Goal: Information Seeking & Learning: Compare options

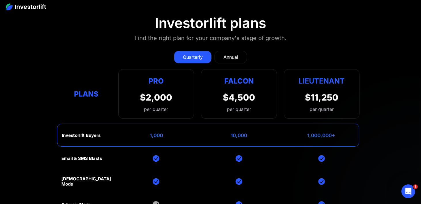
scroll to position [2532, 0]
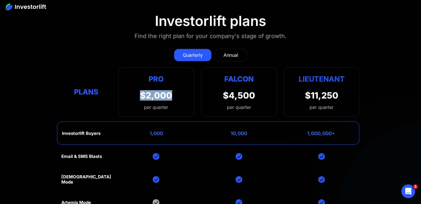
drag, startPoint x: 139, startPoint y: 83, endPoint x: 177, endPoint y: 85, distance: 38.0
click at [177, 85] on div "Pro $2,000 per quarter Pro Falcon Ltnt. Users 3 10 Unltd Buyer Limit 100k 500k …" at bounding box center [156, 91] width 76 height 49
click at [162, 90] on div "$2,000" at bounding box center [156, 95] width 32 height 10
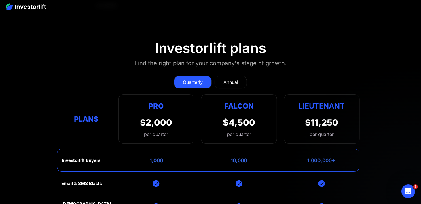
scroll to position [2503, 0]
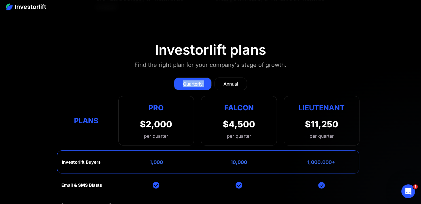
drag, startPoint x: 167, startPoint y: 69, endPoint x: 213, endPoint y: 71, distance: 45.2
click at [213, 77] on div "Quarterly Annual" at bounding box center [210, 83] width 298 height 13
click at [235, 80] on div "Annual" at bounding box center [230, 83] width 15 height 7
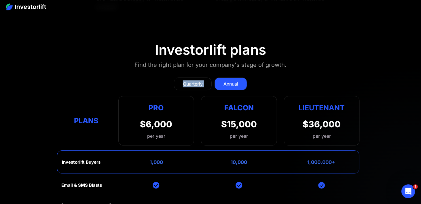
click at [192, 80] on div "Quarterly" at bounding box center [193, 83] width 20 height 7
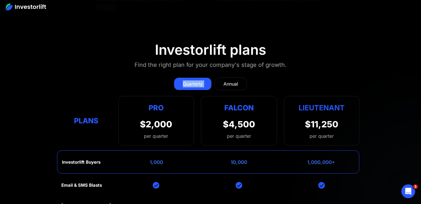
click at [116, 77] on div "Quarterly Annual" at bounding box center [210, 83] width 298 height 13
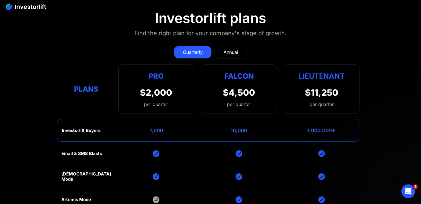
scroll to position [2532, 0]
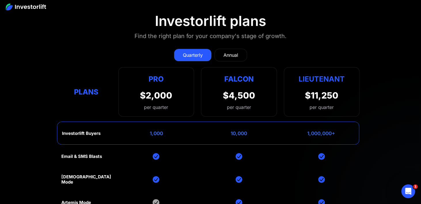
click at [224, 52] on div "Annual" at bounding box center [230, 55] width 15 height 7
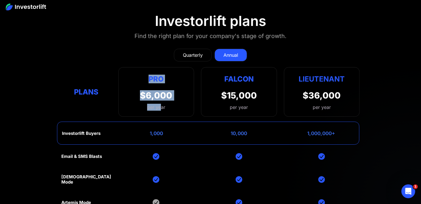
drag, startPoint x: 142, startPoint y: 61, endPoint x: 160, endPoint y: 88, distance: 32.3
click at [160, 88] on div "Pro $6,000 per year" at bounding box center [156, 91] width 32 height 37
click at [167, 90] on div "$6,000" at bounding box center [156, 95] width 32 height 10
click at [169, 90] on div "$6,000" at bounding box center [156, 95] width 32 height 10
click at [225, 90] on div "$15,000" at bounding box center [239, 95] width 36 height 10
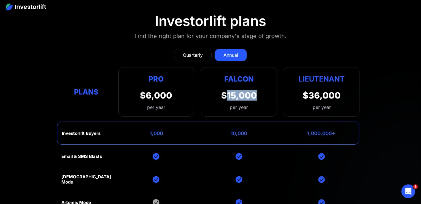
click at [225, 90] on div "$15,000" at bounding box center [239, 95] width 36 height 10
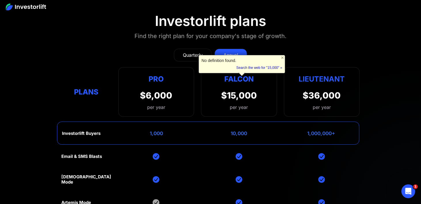
click at [308, 90] on div "$36,000" at bounding box center [321, 95] width 38 height 10
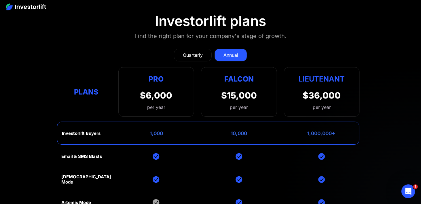
click at [306, 90] on div "$36,000" at bounding box center [321, 95] width 38 height 10
drag, startPoint x: 306, startPoint y: 78, endPoint x: 309, endPoint y: 79, distance: 3.6
click at [305, 90] on div "$36,000" at bounding box center [321, 95] width 38 height 10
click at [320, 90] on div "$36,000" at bounding box center [321, 95] width 38 height 10
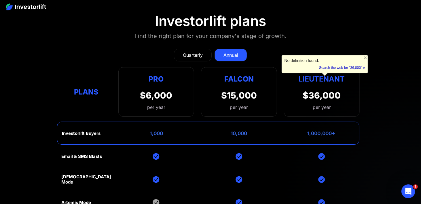
click at [375, 80] on section "Investorlift plans Find the right plan for your company's stage of growth. Quar…" at bounding box center [210, 155] width 421 height 313
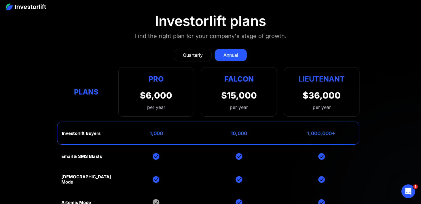
drag, startPoint x: 364, startPoint y: 81, endPoint x: 396, endPoint y: 73, distance: 32.7
click at [396, 73] on section "Investorlift plans Find the right plan for your company's stage of growth. Quar…" at bounding box center [210, 155] width 421 height 313
drag, startPoint x: 150, startPoint y: 117, endPoint x: 165, endPoint y: 119, distance: 14.8
click at [165, 121] on div "Investorlift Buyers 1,000 10,000 1,000,000+" at bounding box center [208, 132] width 302 height 23
click at [159, 130] on div "1,000" at bounding box center [156, 133] width 13 height 6
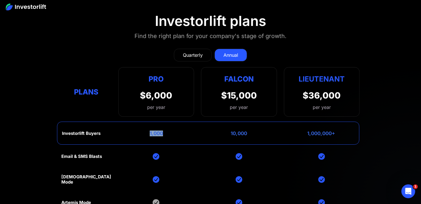
click at [159, 130] on div "1,000" at bounding box center [156, 133] width 13 height 6
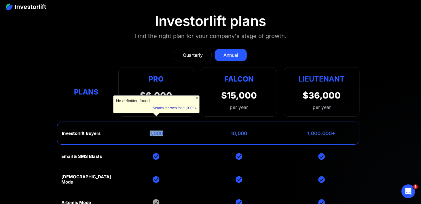
click at [177, 121] on div "Investorlift Buyers 1,000 10,000 1,000,000+" at bounding box center [208, 132] width 302 height 23
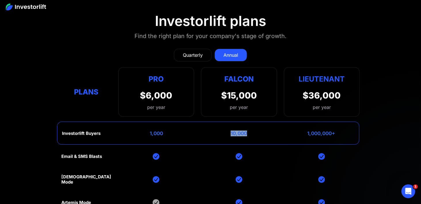
drag, startPoint x: 230, startPoint y: 119, endPoint x: 246, endPoint y: 117, distance: 16.2
click at [246, 130] on div "10,000" at bounding box center [238, 133] width 16 height 6
click at [236, 130] on div "10,000" at bounding box center [238, 133] width 16 height 6
click at [235, 130] on div "10,000" at bounding box center [238, 133] width 16 height 6
click at [234, 130] on div "10,000" at bounding box center [238, 133] width 16 height 6
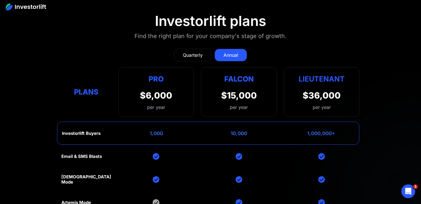
click at [251, 121] on div "Investorlift Buyers 1,000 10,000 1,000,000+" at bounding box center [208, 132] width 302 height 23
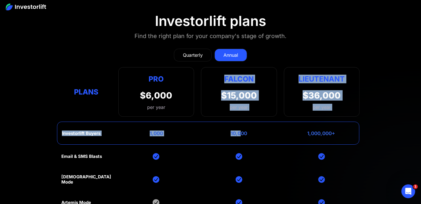
drag, startPoint x: 223, startPoint y: 61, endPoint x: 243, endPoint y: 118, distance: 59.9
click at [243, 117] on div "Quarterly Annual Plans Pro $2,000 per quarter Pro Falcon Ltnt. Users 3 10 Unltd…" at bounding box center [210, 174] width 298 height 263
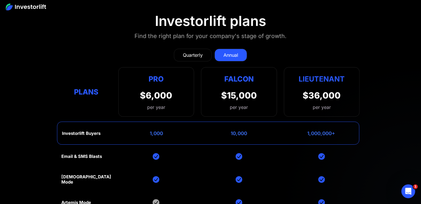
click at [246, 130] on div "10,000" at bounding box center [238, 133] width 16 height 6
click at [245, 130] on div "10,000" at bounding box center [238, 133] width 16 height 6
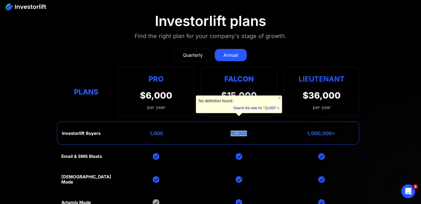
click at [240, 130] on div "10,000" at bounding box center [238, 133] width 16 height 6
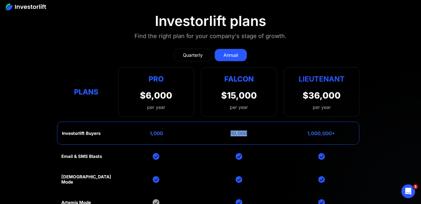
click at [240, 130] on div "10,000" at bounding box center [238, 133] width 16 height 6
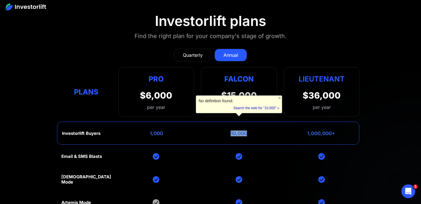
click at [266, 121] on div "Investorlift Buyers 1,000 10,000 1,000,000+" at bounding box center [208, 132] width 302 height 23
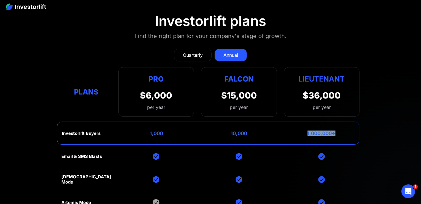
drag, startPoint x: 305, startPoint y: 120, endPoint x: 343, endPoint y: 120, distance: 38.6
click at [343, 121] on div "Investorlift Buyers 1,000 10,000 1,000,000+" at bounding box center [208, 132] width 302 height 23
click at [332, 130] on div "1,000,000+" at bounding box center [321, 133] width 28 height 6
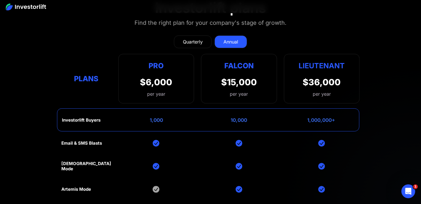
scroll to position [2589, 0]
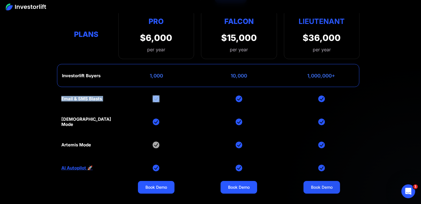
drag, startPoint x: 60, startPoint y: 85, endPoint x: 165, endPoint y: 83, distance: 104.7
click at [165, 83] on section "Investorlift plans Find the right plan for your company's stage of growth. Quar…" at bounding box center [210, 97] width 421 height 313
click at [155, 95] on img at bounding box center [155, 98] width 7 height 7
click at [54, 111] on section "Investorlift plans Find the right plan for your company's stage of growth. Quar…" at bounding box center [210, 97] width 421 height 313
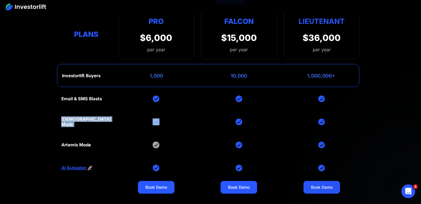
drag, startPoint x: 64, startPoint y: 109, endPoint x: 159, endPoint y: 106, distance: 94.7
click at [159, 106] on section "Investorlift plans Find the right plan for your company's stage of growth. Quar…" at bounding box center [210, 97] width 421 height 313
click at [163, 107] on div "Email & SMS Blasts God Mode Artemis Mode AI Autopilot 🚀 Book Demo Book Demo Boo…" at bounding box center [210, 167] width 298 height 161
click at [157, 118] on img at bounding box center [155, 121] width 7 height 7
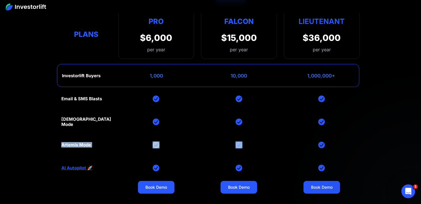
drag, startPoint x: 59, startPoint y: 131, endPoint x: 307, endPoint y: 128, distance: 247.7
click at [307, 129] on section "Investorlift plans Find the right plan for your company's stage of growth. Quar…" at bounding box center [210, 97] width 421 height 313
click at [289, 124] on div "Email & SMS Blasts God Mode Artemis Mode AI Autopilot 🚀 Book Demo Book Demo Boo…" at bounding box center [210, 167] width 298 height 161
drag, startPoint x: 53, startPoint y: 129, endPoint x: 98, endPoint y: 130, distance: 44.3
click at [97, 130] on section "Investorlift plans Find the right plan for your company's stage of growth. Quar…" at bounding box center [210, 97] width 421 height 313
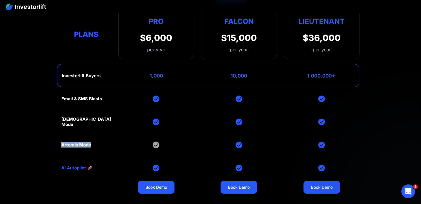
click at [98, 130] on div "Email & SMS Blasts God Mode Artemis Mode AI Autopilot 🚀 Book Demo Book Demo Boo…" at bounding box center [210, 167] width 298 height 161
drag, startPoint x: 58, startPoint y: 132, endPoint x: 142, endPoint y: 136, distance: 84.9
click at [154, 134] on section "Investorlift plans Find the right plan for your company's stage of growth. Quar…" at bounding box center [210, 97] width 421 height 313
click at [90, 142] on div "Artemis Mode" at bounding box center [76, 144] width 30 height 5
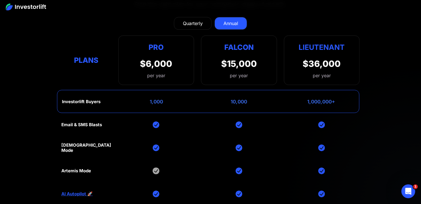
scroll to position [2561, 0]
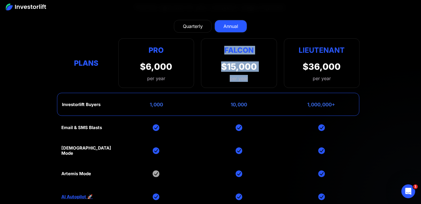
drag, startPoint x: 223, startPoint y: 33, endPoint x: 247, endPoint y: 68, distance: 42.9
click at [247, 68] on div "Falcon $15,000 per year" at bounding box center [239, 62] width 76 height 49
click at [248, 65] on div "$15,000 per year" at bounding box center [239, 71] width 36 height 20
drag, startPoint x: 219, startPoint y: 31, endPoint x: 251, endPoint y: 72, distance: 52.0
click at [251, 72] on div "Falcon $15,000 per year" at bounding box center [239, 62] width 76 height 49
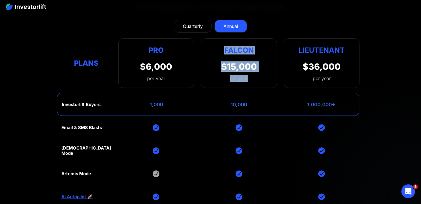
click at [234, 42] on div "Falcon $15,000 per year" at bounding box center [239, 62] width 76 height 49
drag, startPoint x: 225, startPoint y: 36, endPoint x: 255, endPoint y: 69, distance: 43.8
click at [255, 69] on div "Falcon $15,000 per year" at bounding box center [239, 62] width 76 height 49
click at [243, 61] on div "$15,000" at bounding box center [239, 66] width 36 height 10
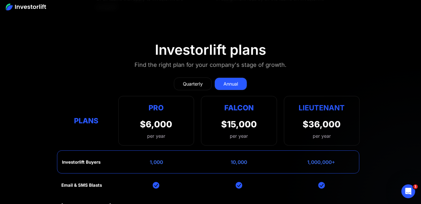
click at [192, 77] on link "Quarterly" at bounding box center [193, 83] width 38 height 13
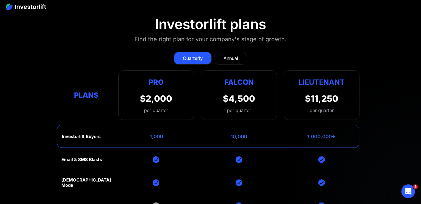
scroll to position [2532, 0]
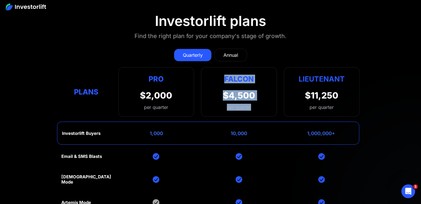
drag, startPoint x: 221, startPoint y: 61, endPoint x: 253, endPoint y: 92, distance: 44.4
click at [253, 92] on div "Falcon $4,500 per quarter" at bounding box center [239, 91] width 76 height 49
click at [253, 92] on div "$4,500 per quarter" at bounding box center [239, 100] width 32 height 20
drag, startPoint x: 250, startPoint y: 89, endPoint x: 260, endPoint y: 99, distance: 14.4
click at [260, 99] on div "Falcon $4,500 per quarter" at bounding box center [239, 91] width 76 height 49
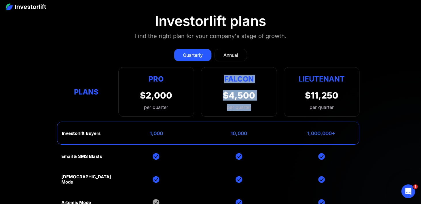
click at [251, 90] on div "$4,500 per quarter" at bounding box center [239, 100] width 32 height 20
